Goal: Task Accomplishment & Management: Use online tool/utility

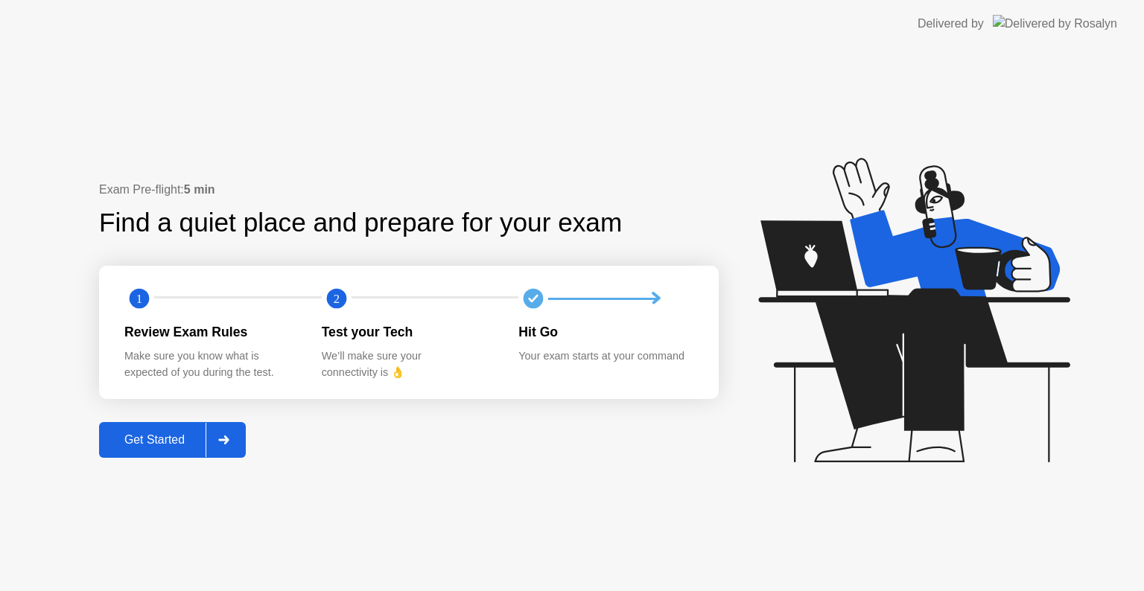
click at [165, 440] on div "Get Started" at bounding box center [155, 440] width 102 height 13
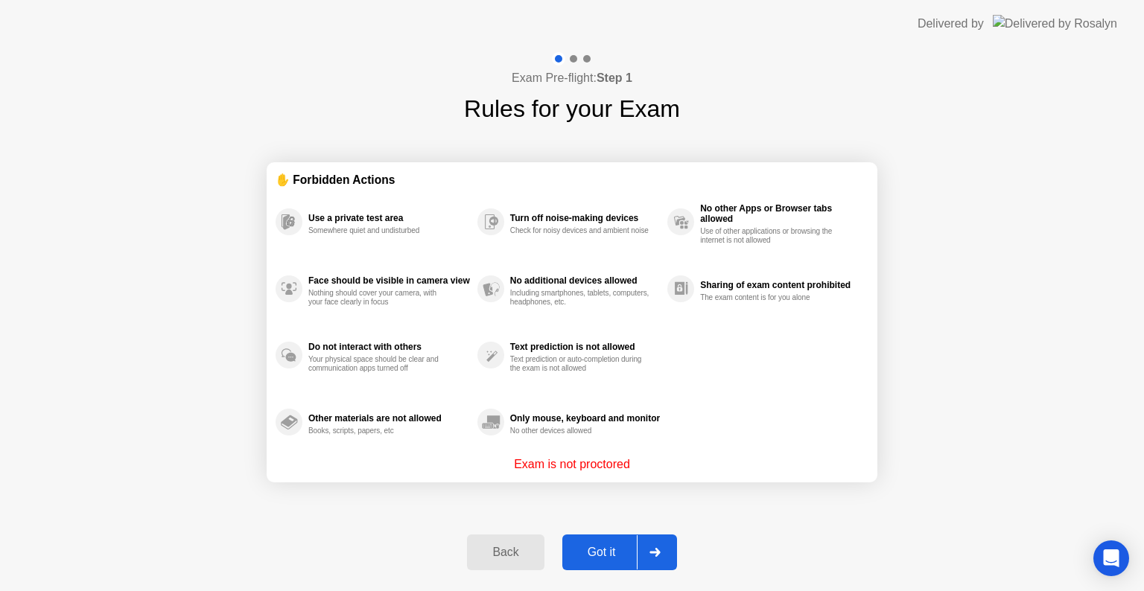
click at [601, 542] on button "Got it" at bounding box center [619, 553] width 115 height 36
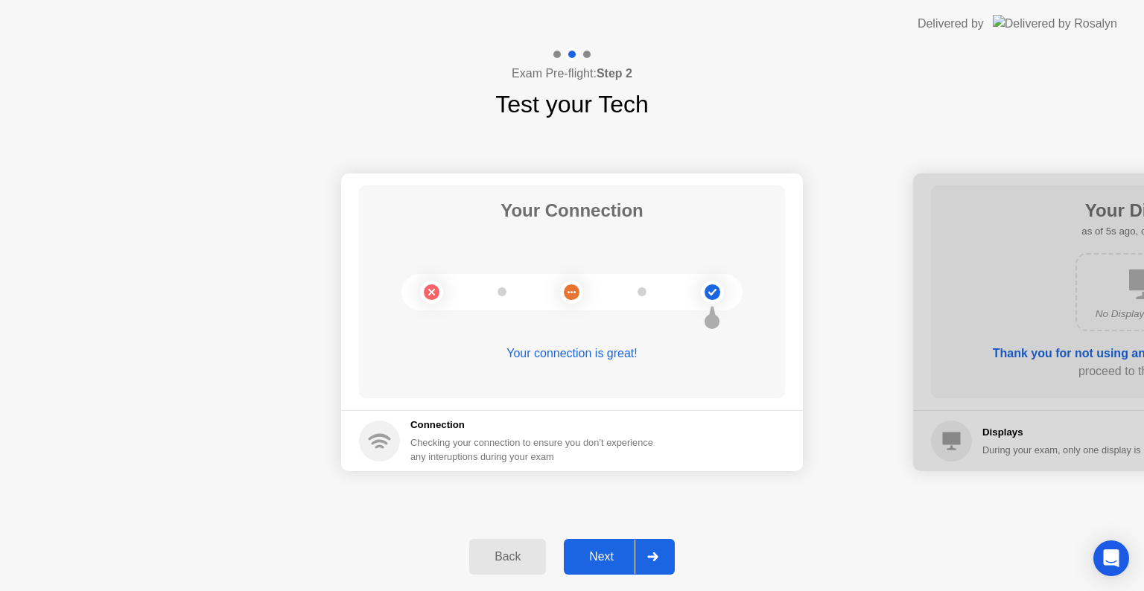
click at [614, 551] on div "Next" at bounding box center [601, 557] width 66 height 13
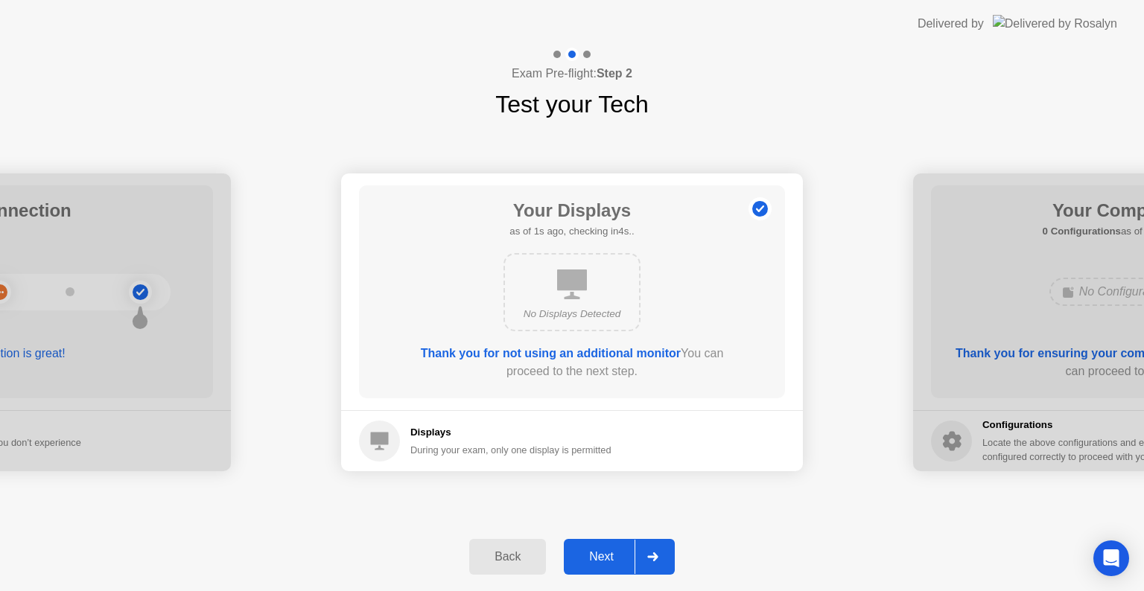
click at [600, 552] on div "Next" at bounding box center [601, 557] width 66 height 13
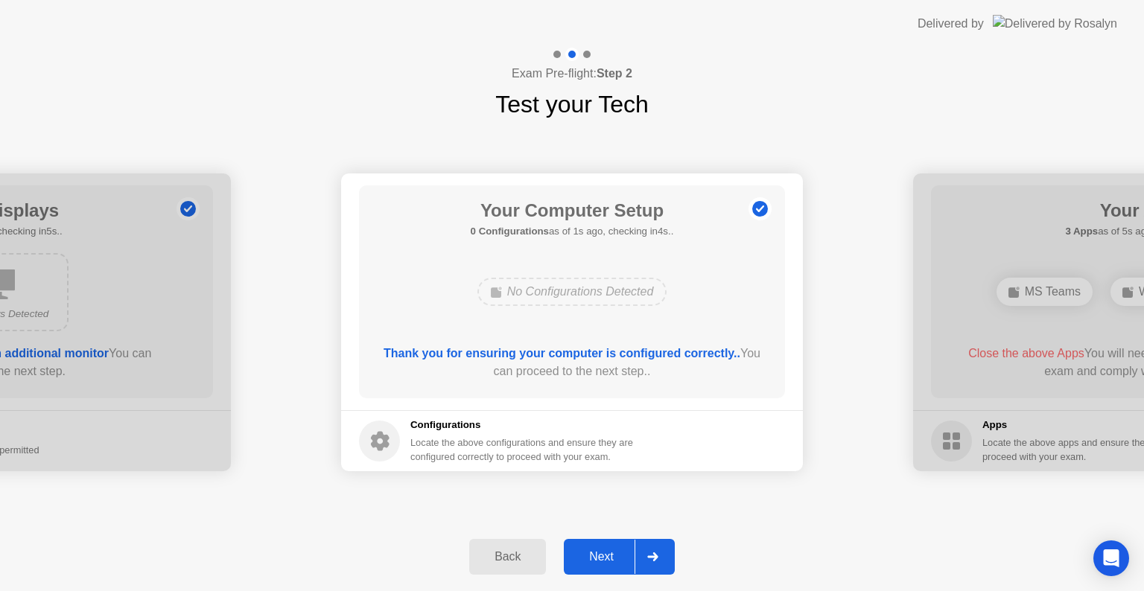
click at [600, 552] on div "Next" at bounding box center [601, 557] width 66 height 13
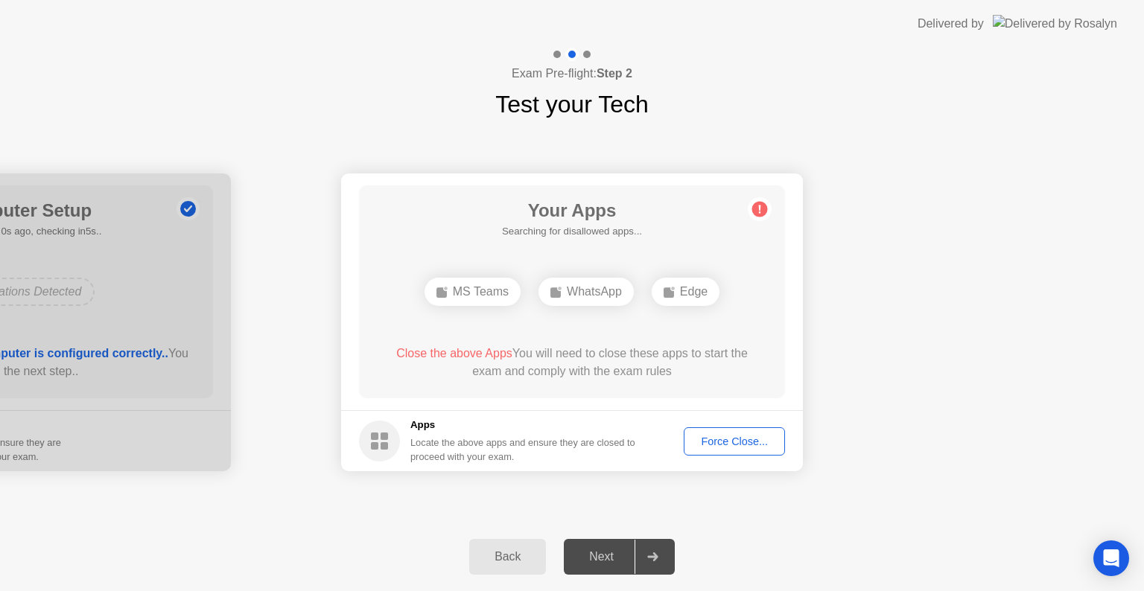
click at [743, 436] on div "Force Close..." at bounding box center [734, 442] width 91 height 12
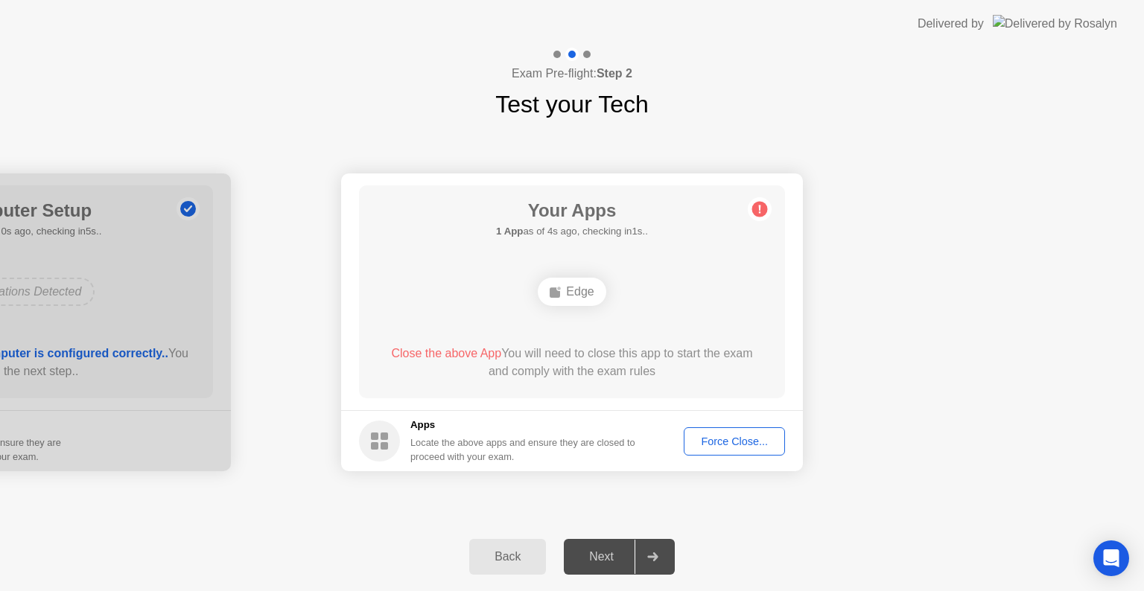
click at [738, 453] on button "Force Close..." at bounding box center [734, 442] width 101 height 28
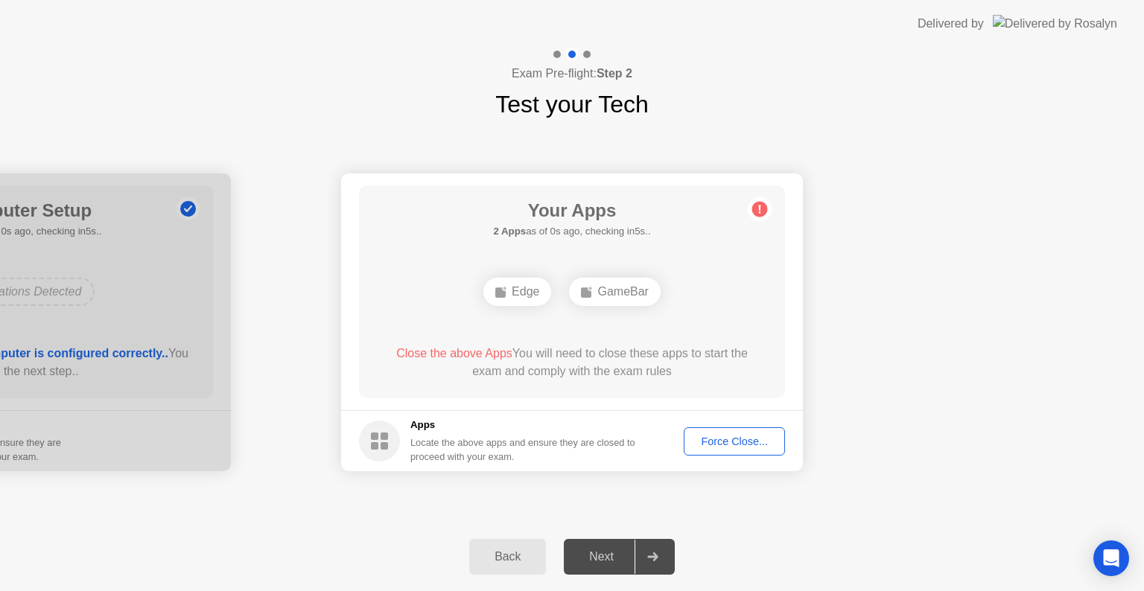
click at [721, 444] on div "Force Close..." at bounding box center [734, 442] width 91 height 12
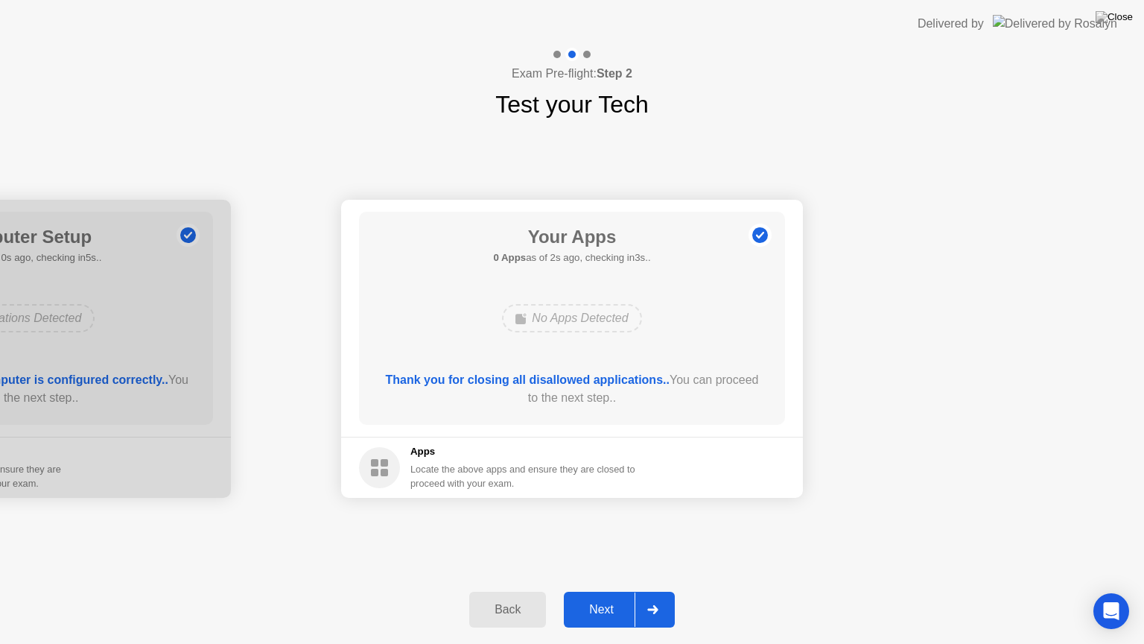
click at [617, 591] on div "Next" at bounding box center [601, 609] width 66 height 13
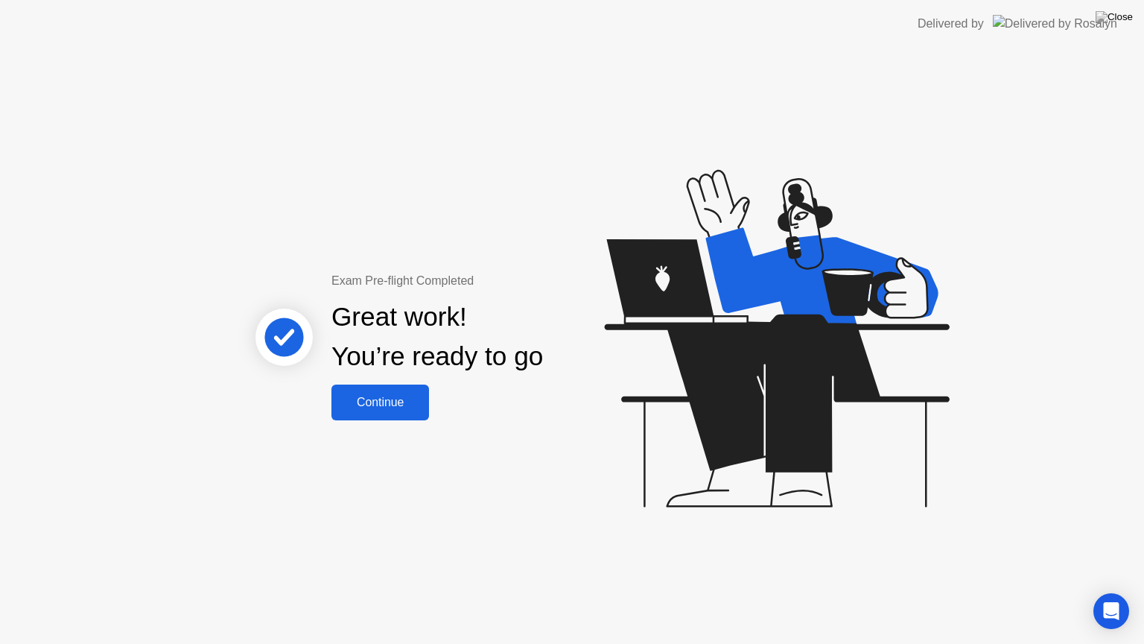
click at [375, 402] on div "Continue" at bounding box center [380, 402] width 89 height 13
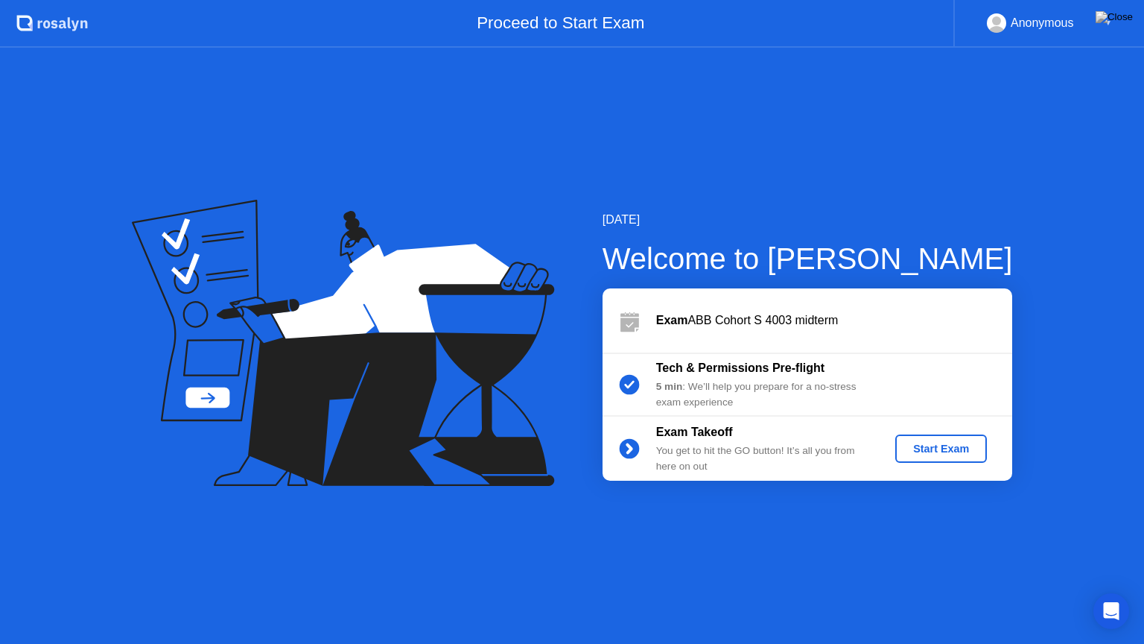
click at [952, 451] on div "Start Exam" at bounding box center [941, 448] width 80 height 12
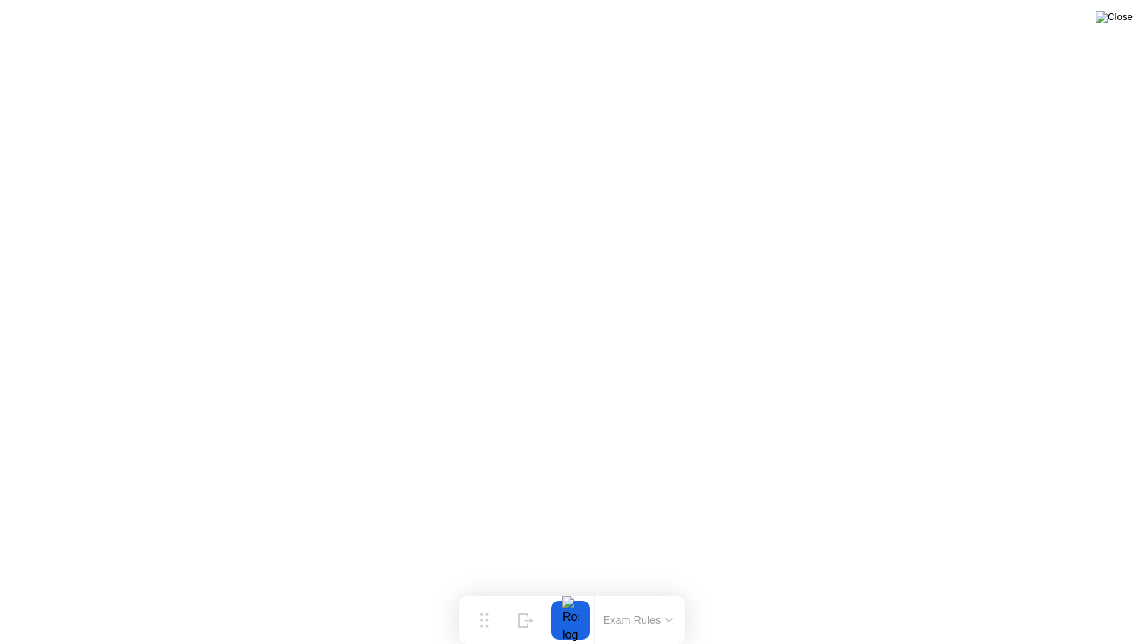
click at [1124, 23] on img at bounding box center [1114, 17] width 37 height 12
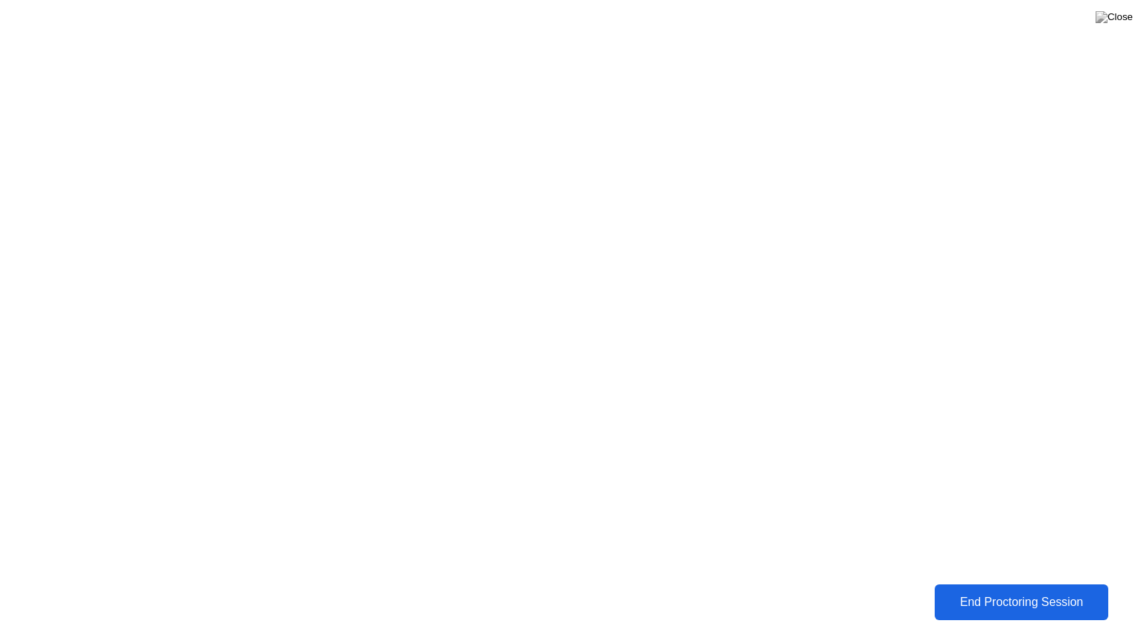
click at [998, 591] on div "End Proctoring Session" at bounding box center [1021, 601] width 165 height 13
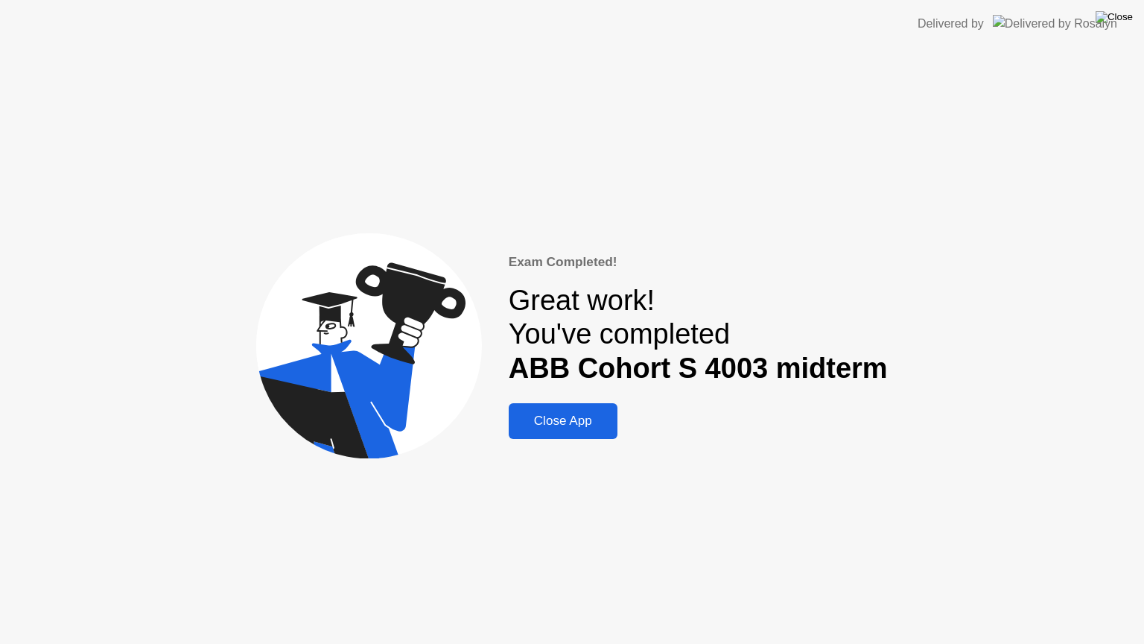
click at [1121, 20] on img at bounding box center [1114, 17] width 37 height 12
